Goal: Navigation & Orientation: Find specific page/section

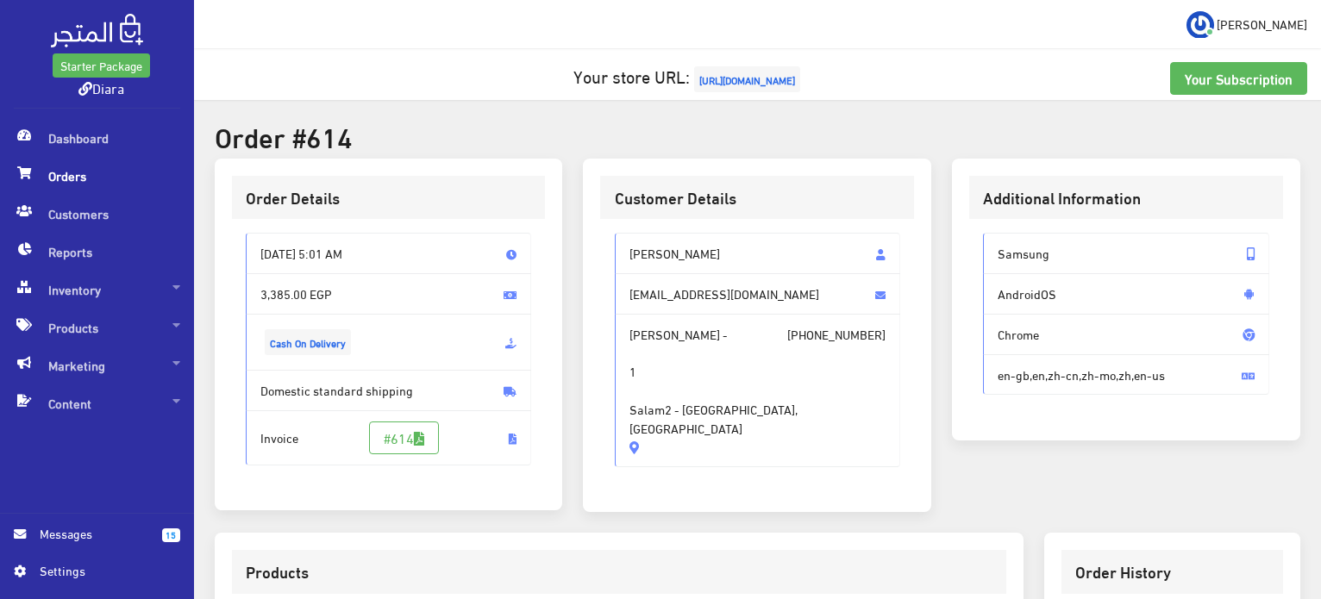
scroll to position [172, 0]
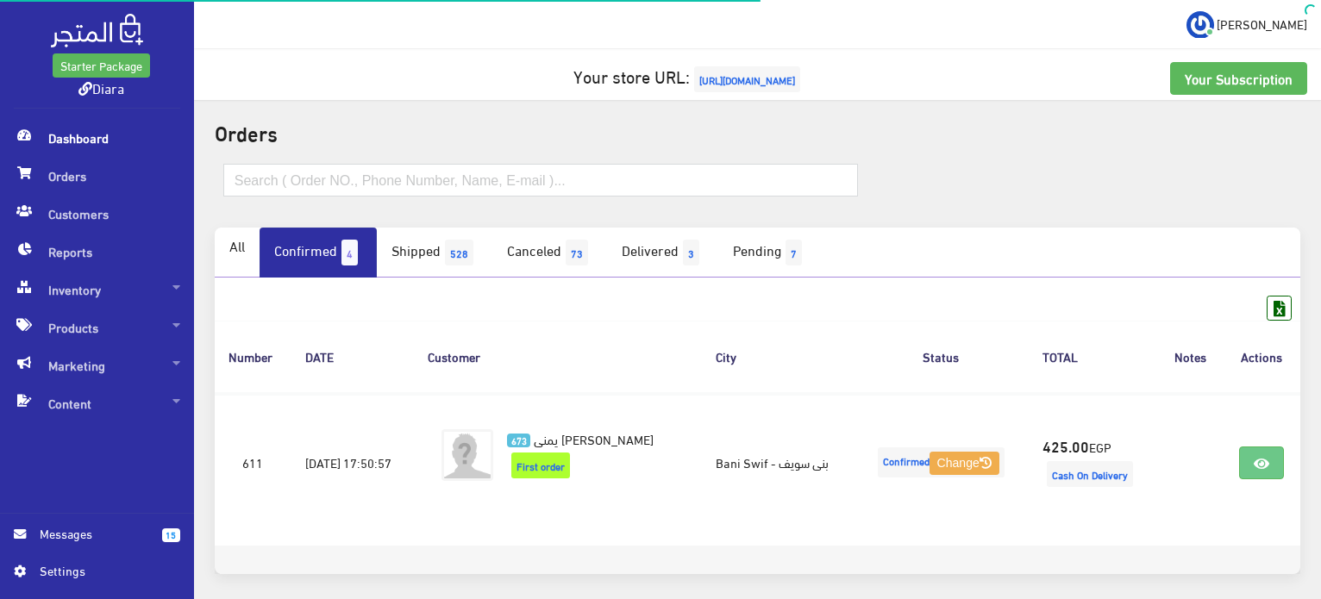
scroll to position [69, 0]
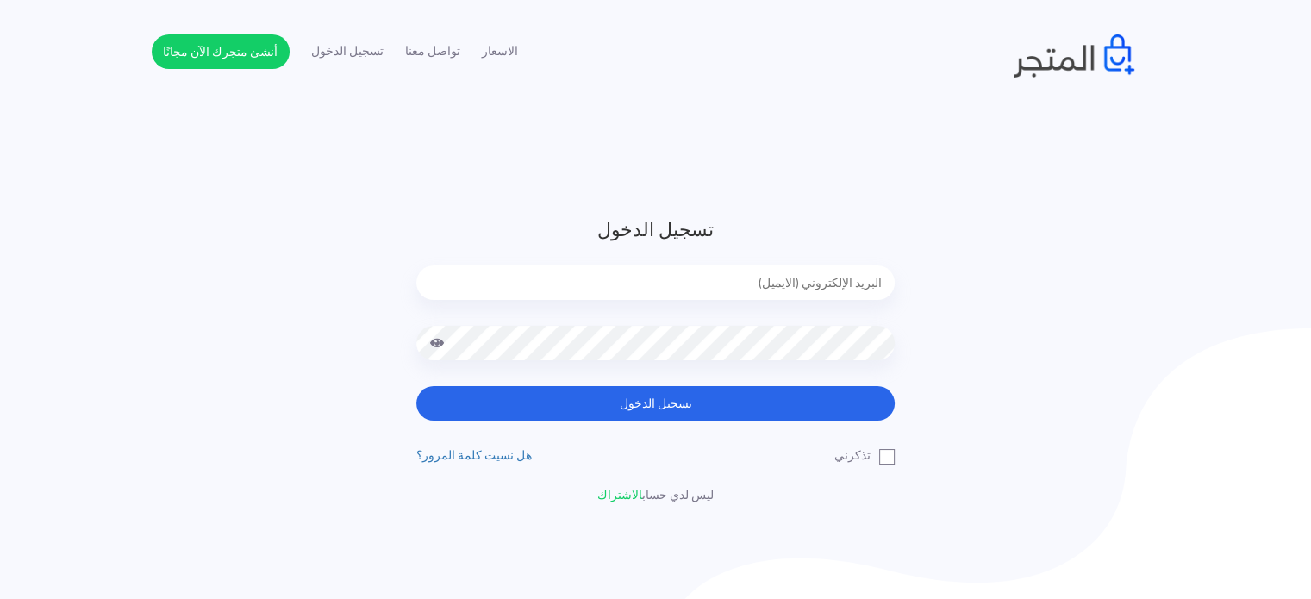
click at [677, 268] on input "email" at bounding box center [655, 283] width 479 height 34
type input "[EMAIL_ADDRESS][DOMAIN_NAME]"
click at [416, 386] on button "تسجيل الدخول" at bounding box center [655, 403] width 479 height 34
